Goal: Navigation & Orientation: Find specific page/section

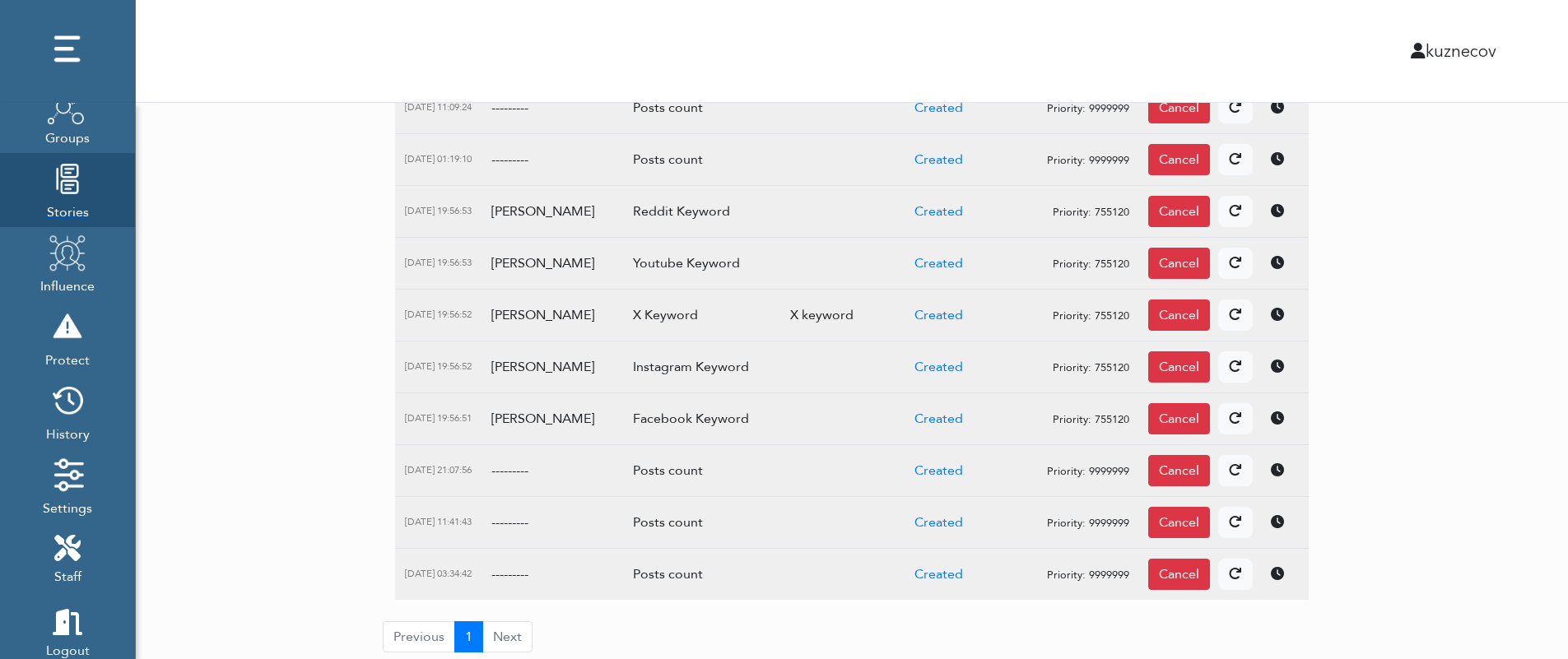
scroll to position [246, 0]
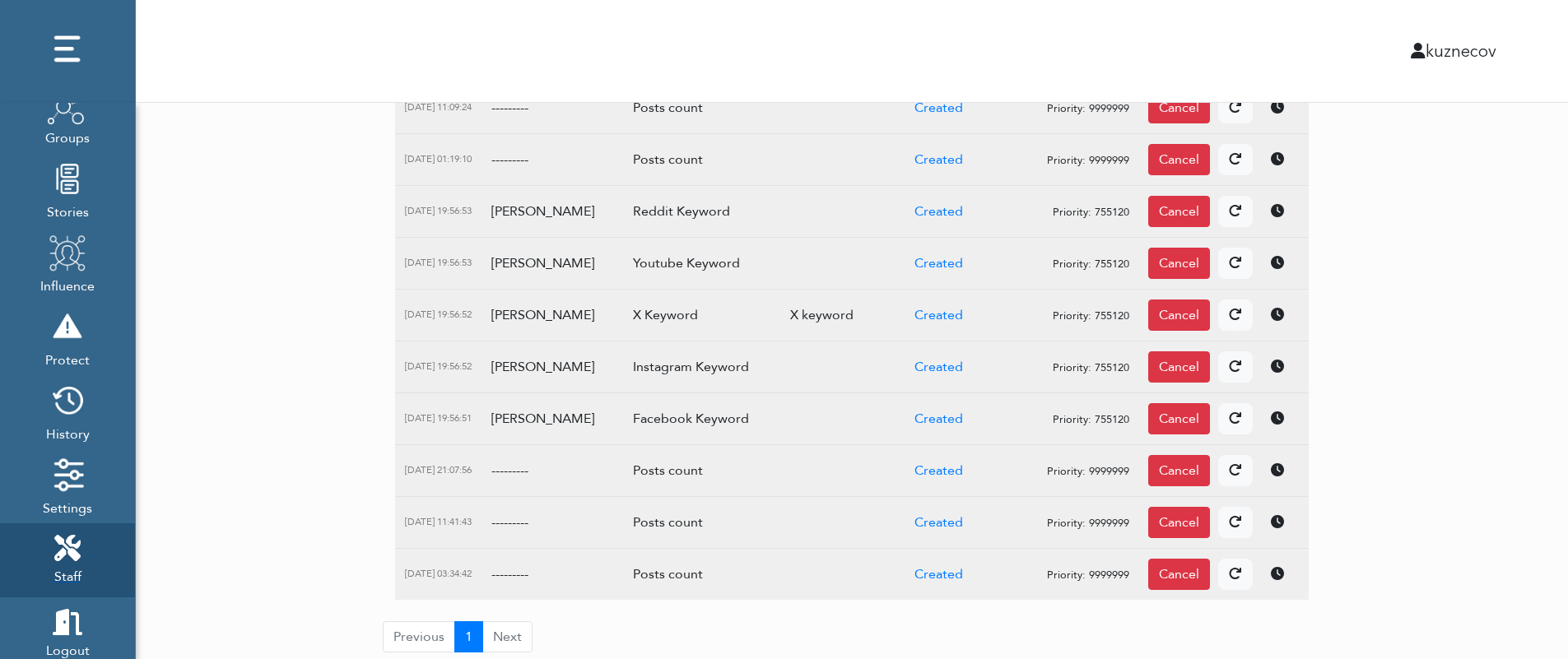
click at [78, 557] on icon at bounding box center [67, 547] width 26 height 26
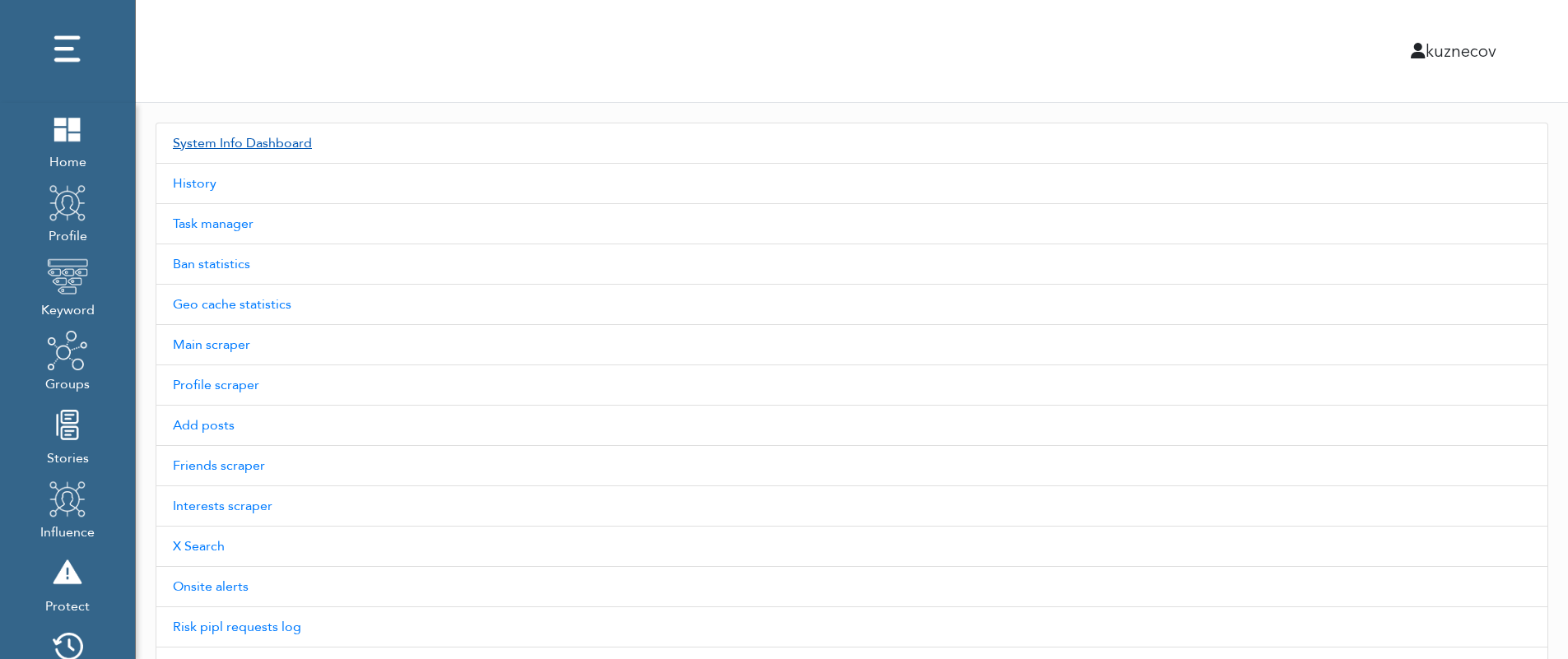
click at [242, 138] on link "System Info Dashboard" at bounding box center [851, 143] width 1393 height 41
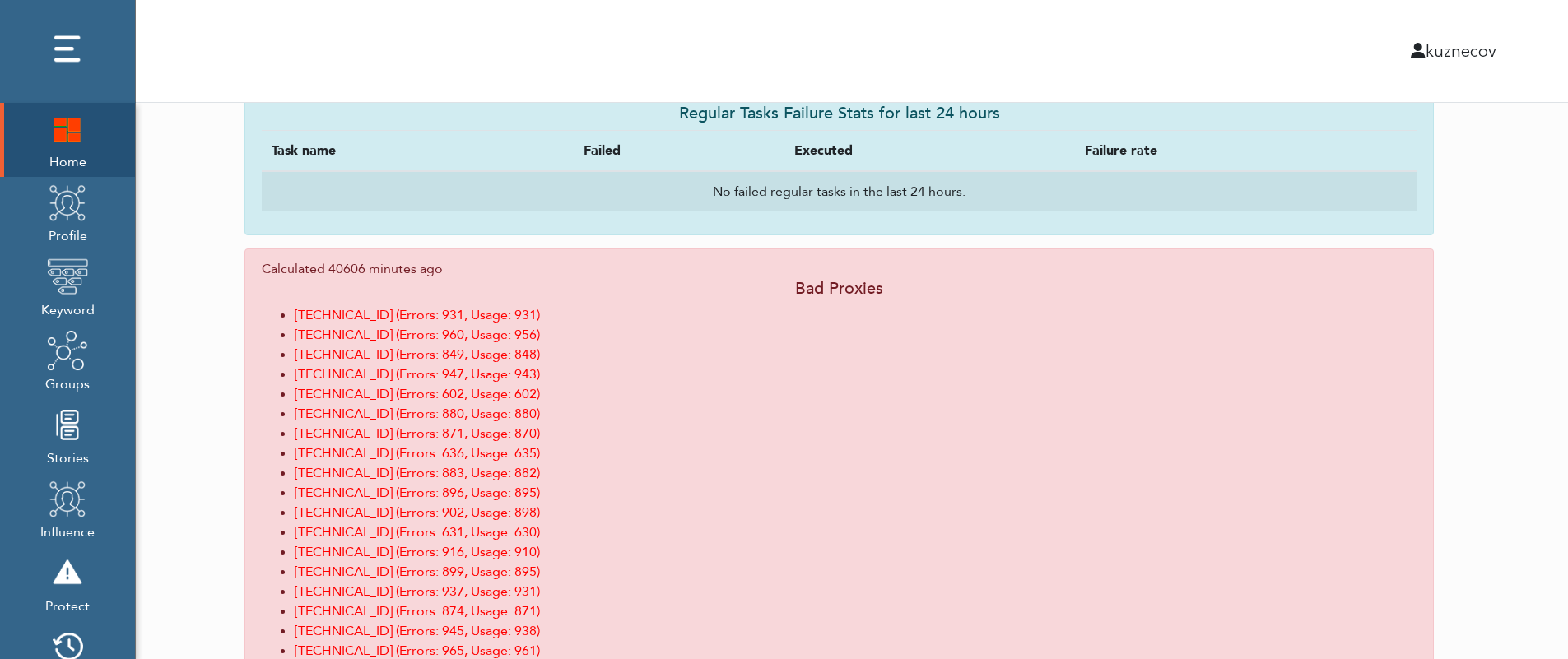
scroll to position [1365, 0]
